Goal: Transaction & Acquisition: Purchase product/service

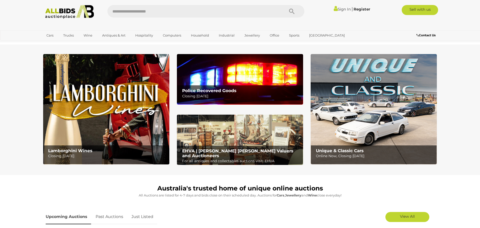
click at [236, 83] on img at bounding box center [240, 79] width 126 height 50
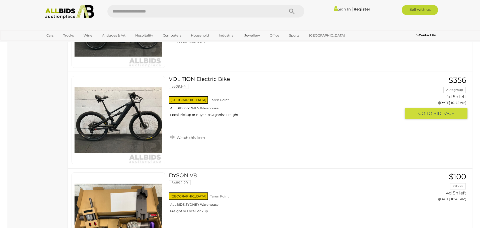
scroll to position [1103, 0]
click at [186, 78] on link "VOLITION Electric Bike 55093-4 [GEOGRAPHIC_DATA] [GEOGRAPHIC_DATA] ALLBIDS [GEO…" at bounding box center [287, 98] width 228 height 45
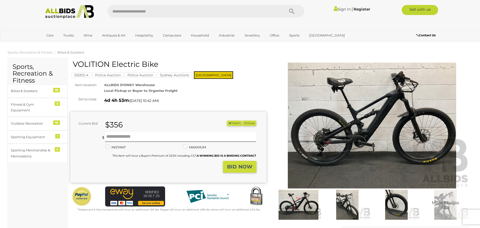
click at [125, 65] on h1 "VOLITION Electric Bike" at bounding box center [169, 64] width 192 height 8
